Goal: Check status: Check status

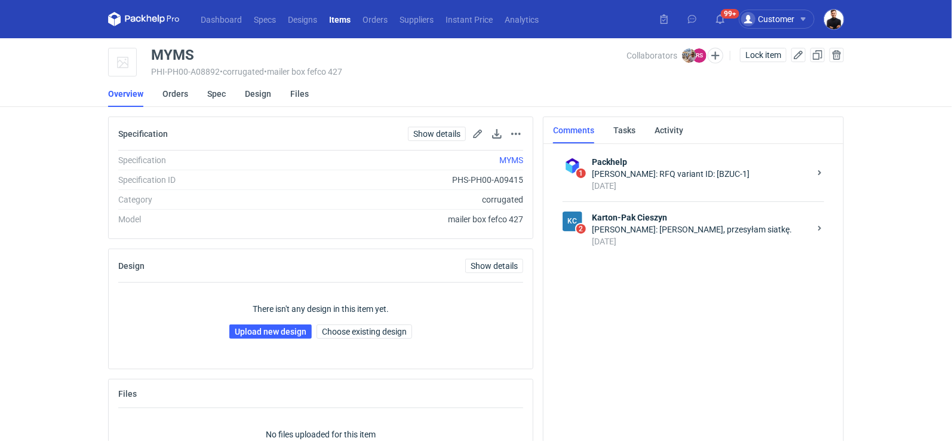
click at [639, 233] on div "Rafał Stani: Panie Michale, przesyłam siatkę." at bounding box center [701, 229] width 218 height 12
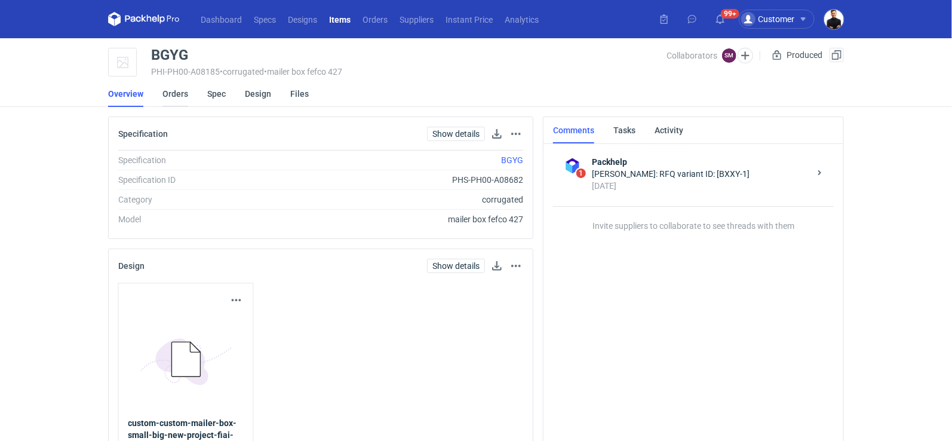
click at [177, 96] on link "Orders" at bounding box center [175, 94] width 26 height 26
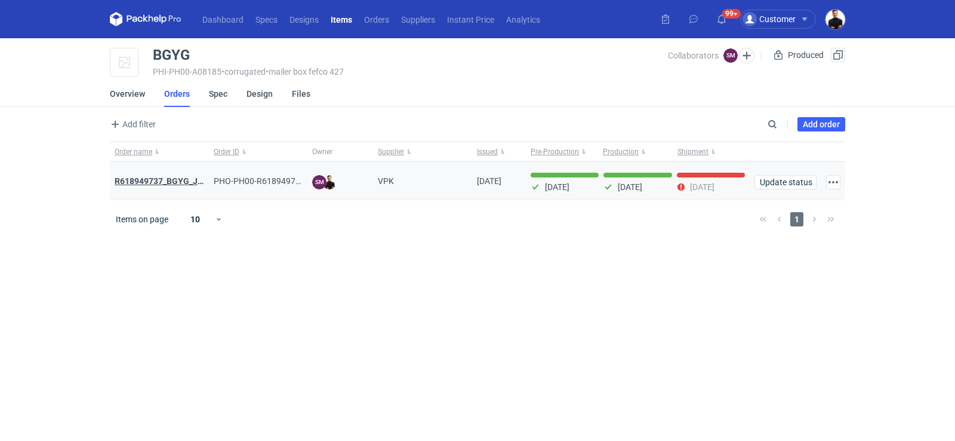
click at [180, 181] on strong "R618949737_BGYG_JJWU_AOVG_WTNK" at bounding box center [192, 181] width 154 height 10
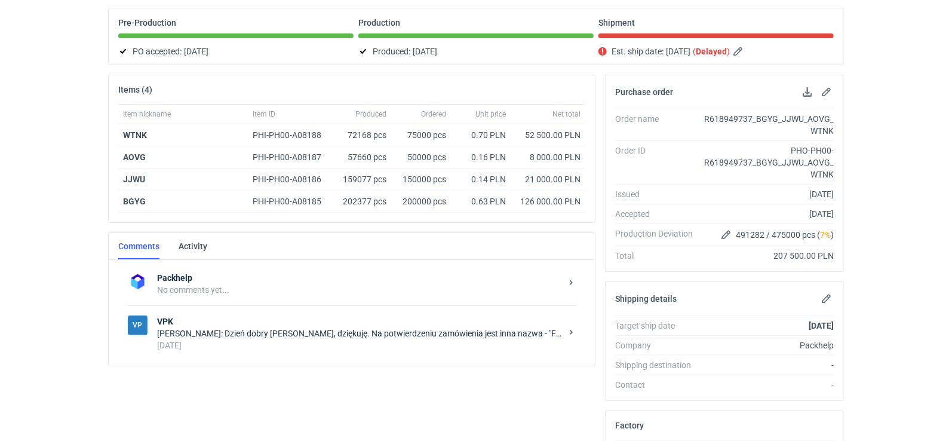
scroll to position [143, 0]
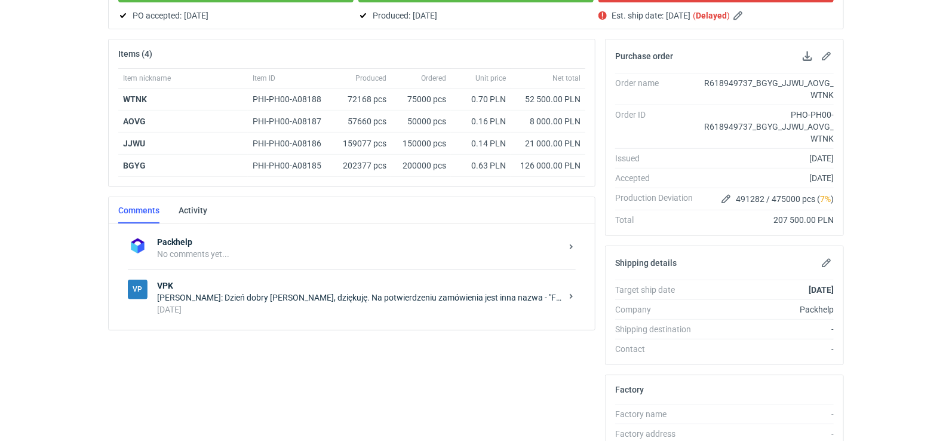
click at [322, 291] on div "Tomasz Kubiak: Dzień dobry Pani Marto, dziękuję. Na potwierdzeniu zamówienia je…" at bounding box center [359, 297] width 404 height 12
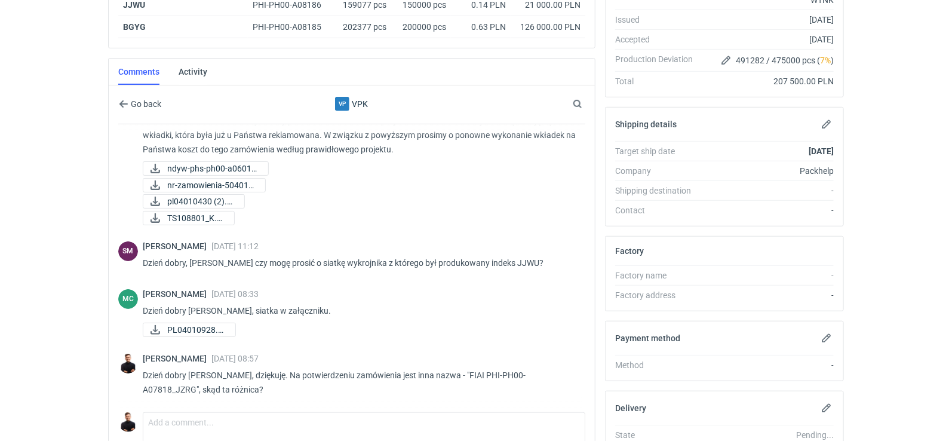
scroll to position [371, 0]
